Goal: Complete application form

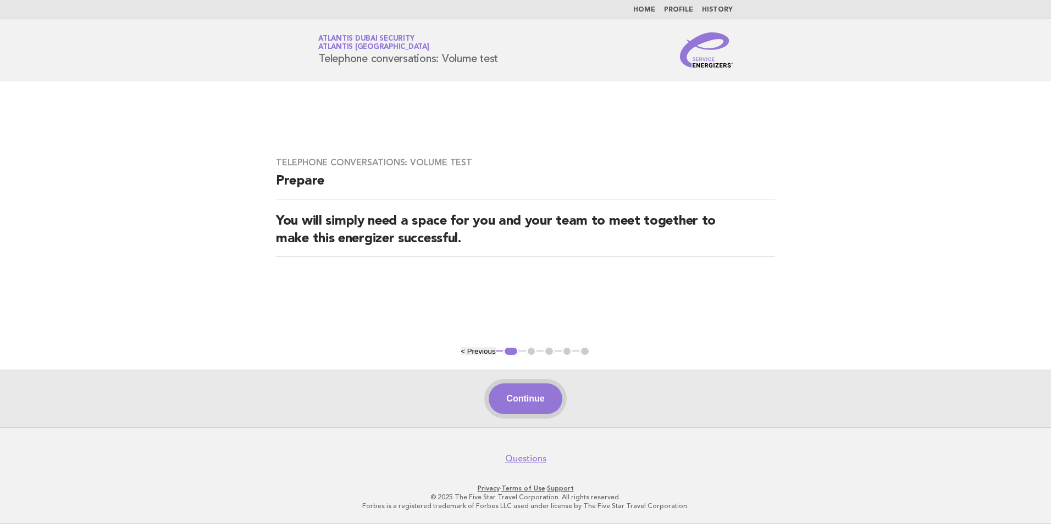
click at [519, 405] on button "Continue" at bounding box center [525, 399] width 73 height 31
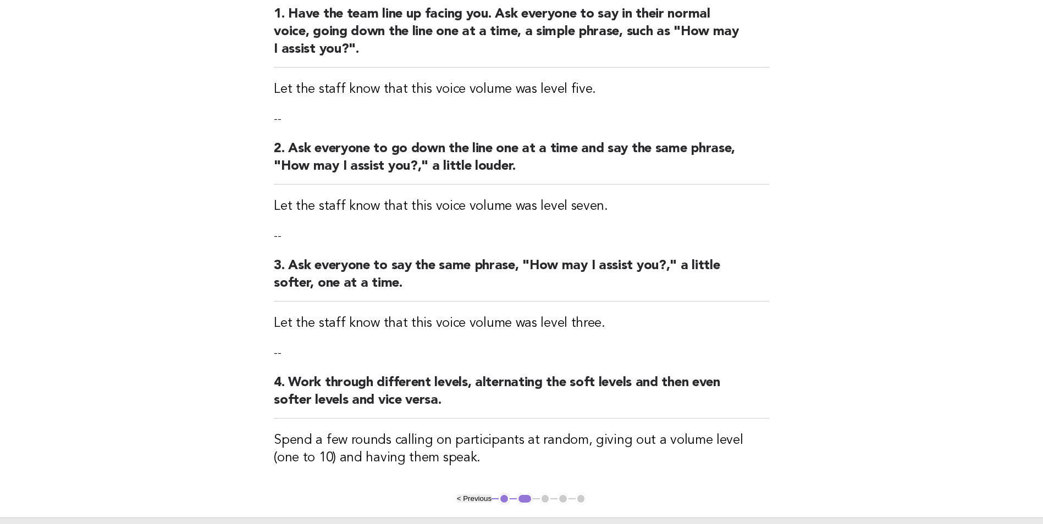
scroll to position [220, 0]
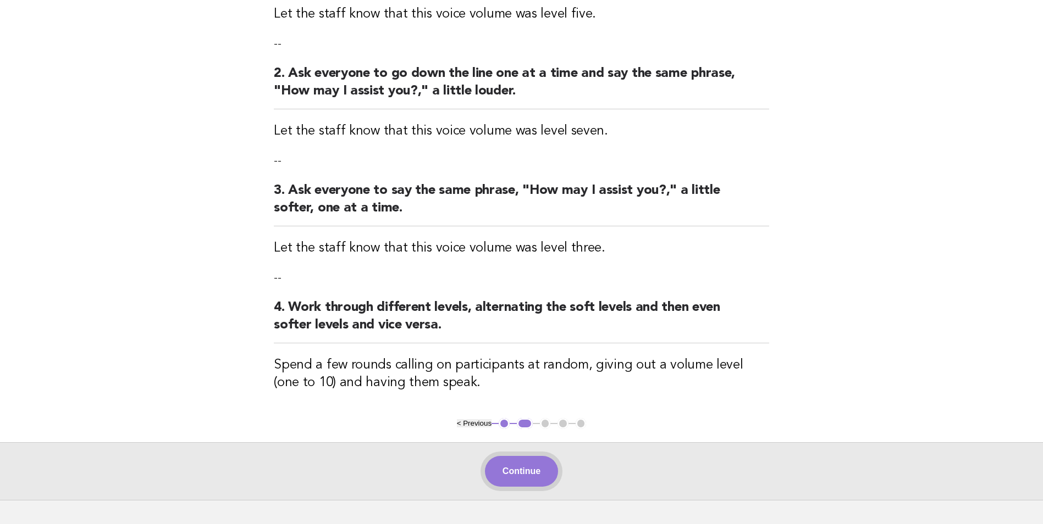
click at [525, 469] on button "Continue" at bounding box center [521, 471] width 73 height 31
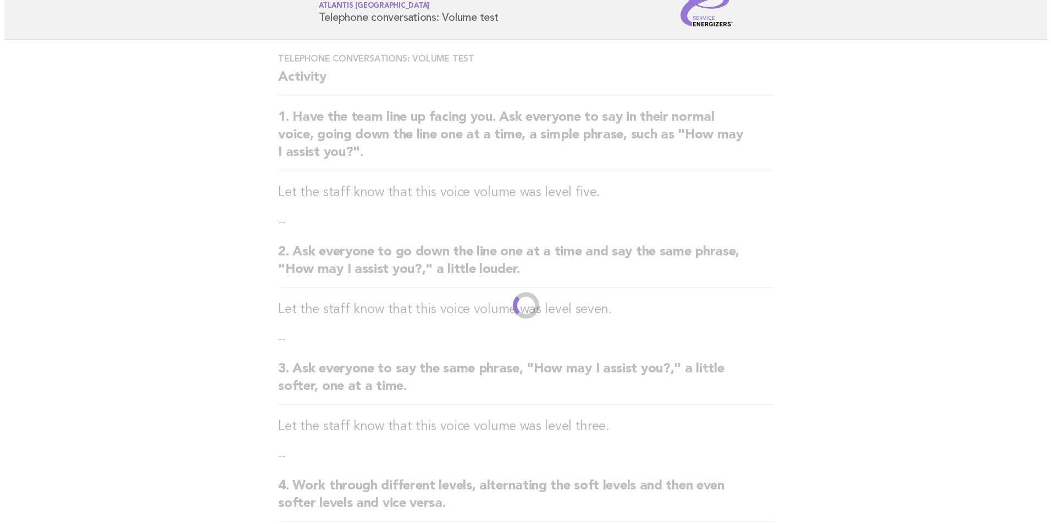
scroll to position [0, 0]
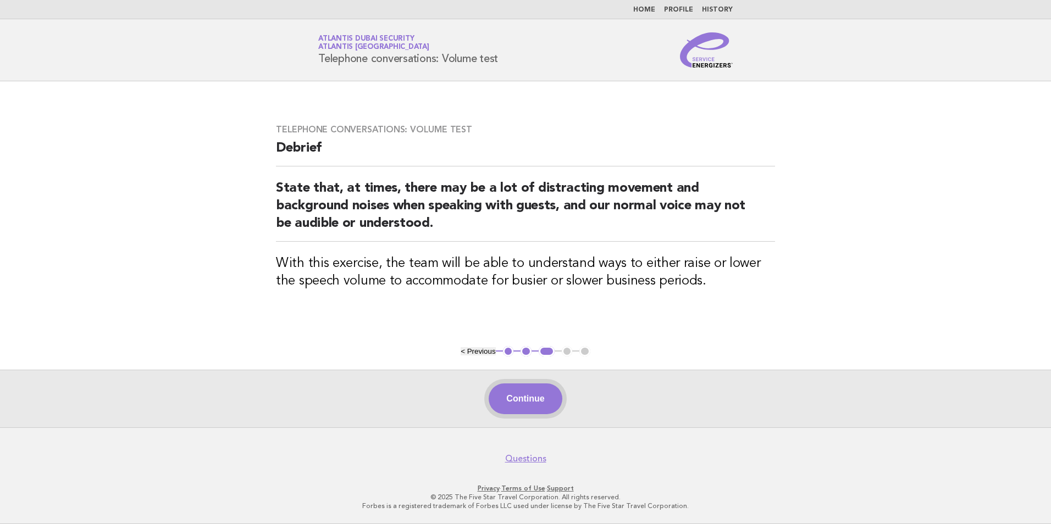
click at [532, 402] on button "Continue" at bounding box center [525, 399] width 73 height 31
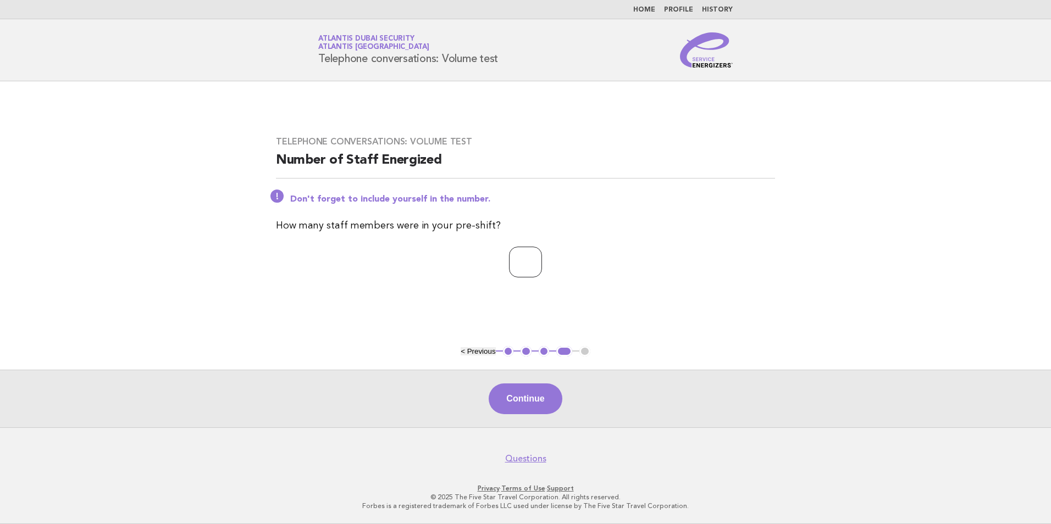
type input "*"
click at [541, 264] on input "*" at bounding box center [525, 262] width 33 height 31
type input "*"
click at [504, 404] on button "Continue" at bounding box center [525, 399] width 73 height 31
